Goal: Task Accomplishment & Management: Use online tool/utility

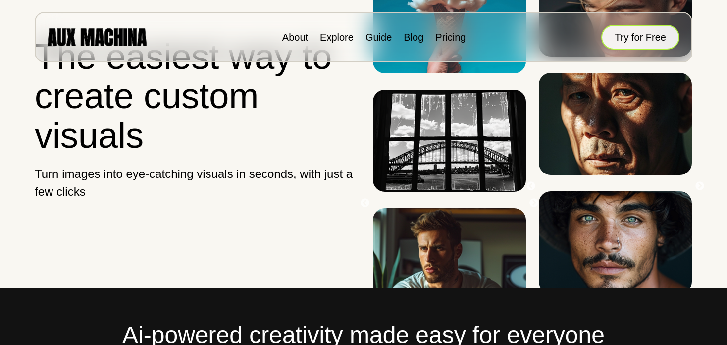
scroll to position [50, 0]
click at [646, 36] on button "Try for Free" at bounding box center [640, 37] width 78 height 25
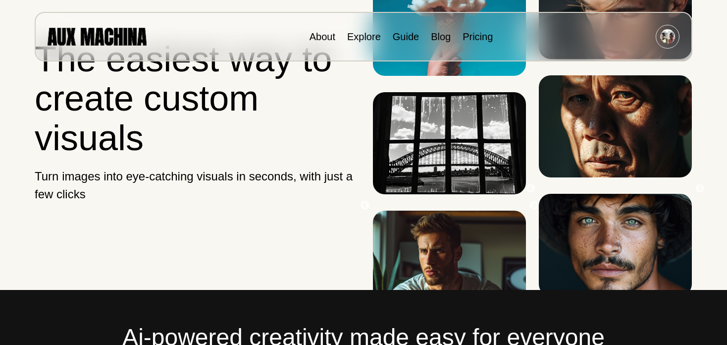
scroll to position [50, 0]
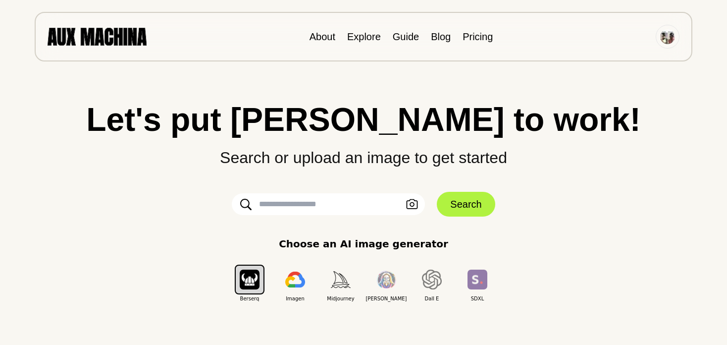
click at [290, 203] on input "text" at bounding box center [328, 204] width 193 height 22
click at [291, 211] on input "text" at bounding box center [328, 204] width 193 height 22
click at [263, 199] on input "text" at bounding box center [328, 204] width 193 height 22
click at [331, 208] on input "text" at bounding box center [328, 204] width 193 height 22
click at [326, 205] on input "text" at bounding box center [328, 204] width 193 height 22
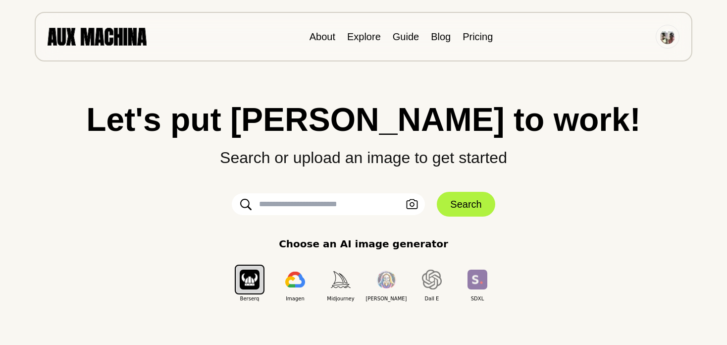
click at [326, 205] on input "text" at bounding box center [328, 204] width 193 height 22
type input "**********"
click button "Search" at bounding box center [466, 204] width 58 height 25
